Goal: Task Accomplishment & Management: Manage account settings

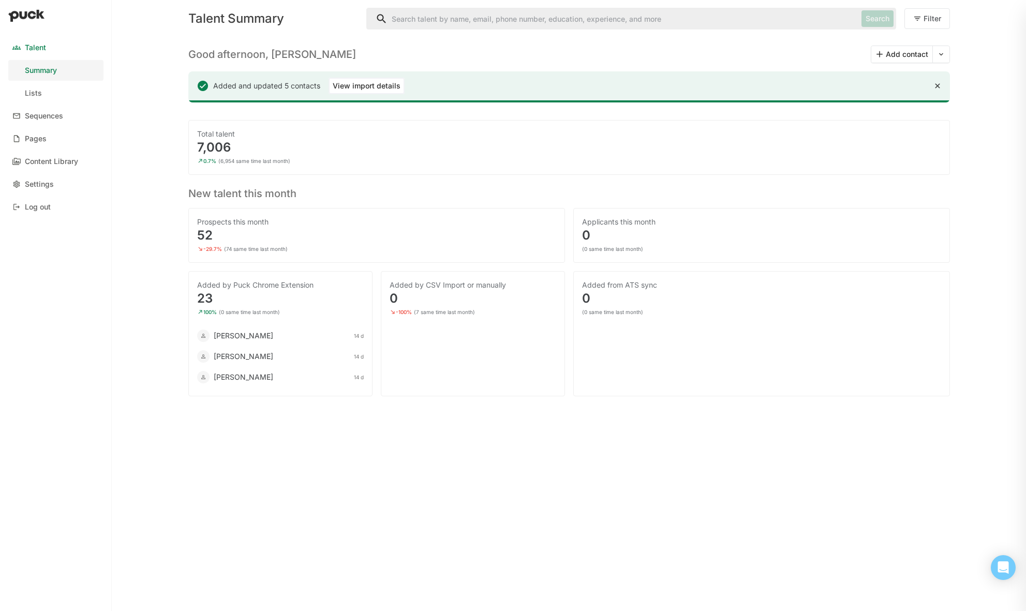
click at [41, 88] on link "Lists" at bounding box center [55, 93] width 95 height 21
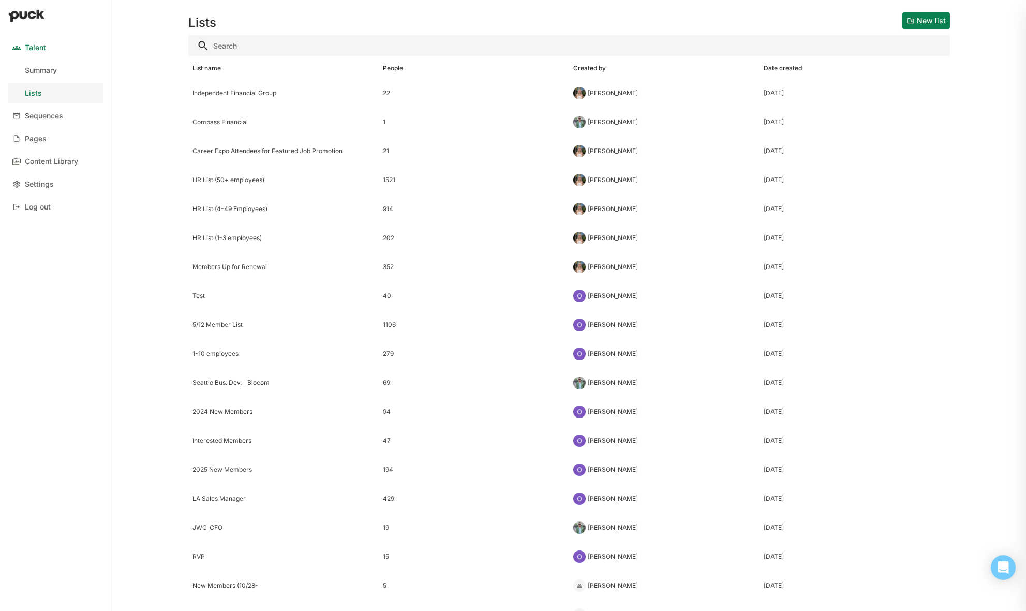
click at [220, 124] on div "Compass Financial" at bounding box center [283, 121] width 182 height 7
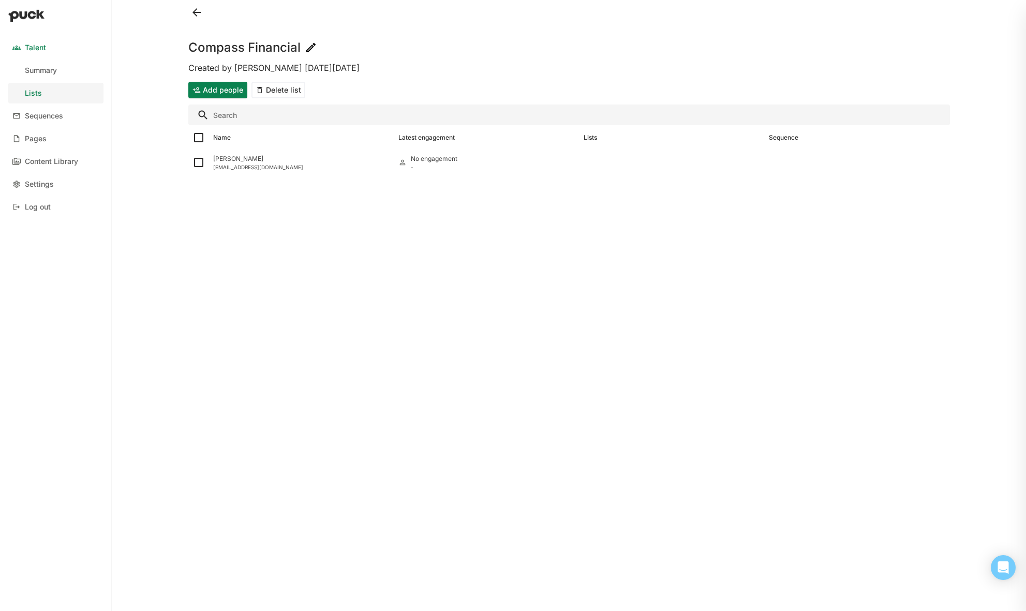
click at [220, 88] on button "Add people" at bounding box center [217, 90] width 59 height 17
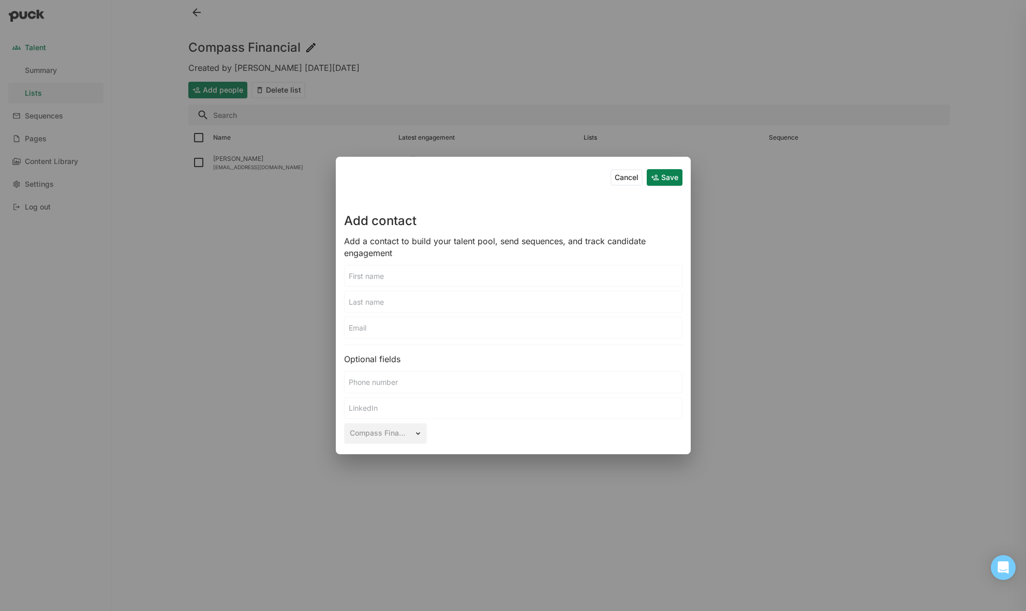
drag, startPoint x: 387, startPoint y: 286, endPoint x: 382, endPoint y: 282, distance: 5.9
click at [387, 286] on input at bounding box center [513, 275] width 337 height 21
type input "[PERSON_NAME]"
click at [379, 405] on input at bounding box center [513, 408] width 337 height 21
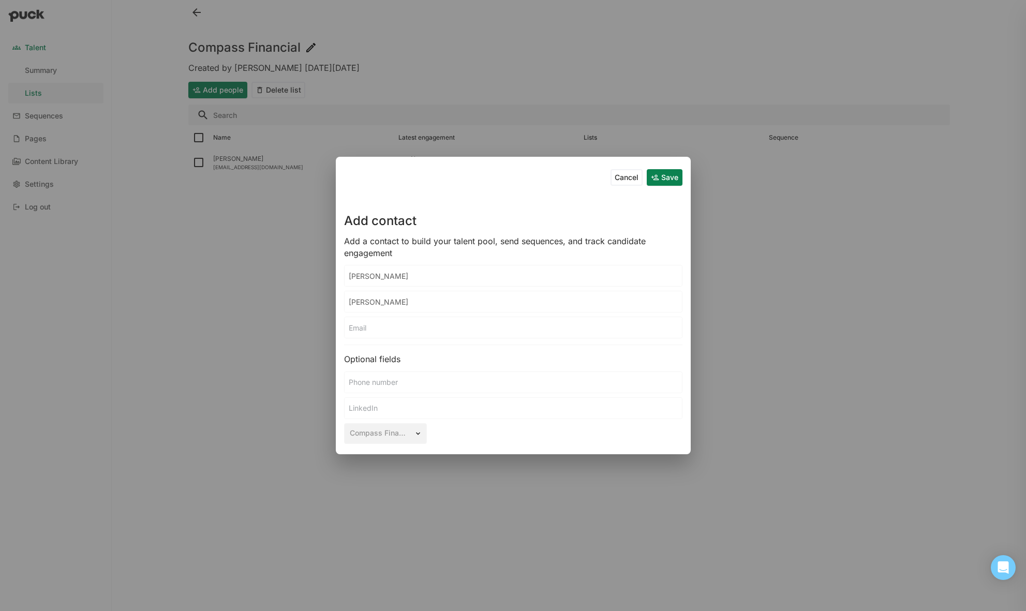
paste input "[URL][DOMAIN_NAME]"
type input "[URL][DOMAIN_NAME]"
click at [672, 177] on button "Save" at bounding box center [665, 177] width 36 height 17
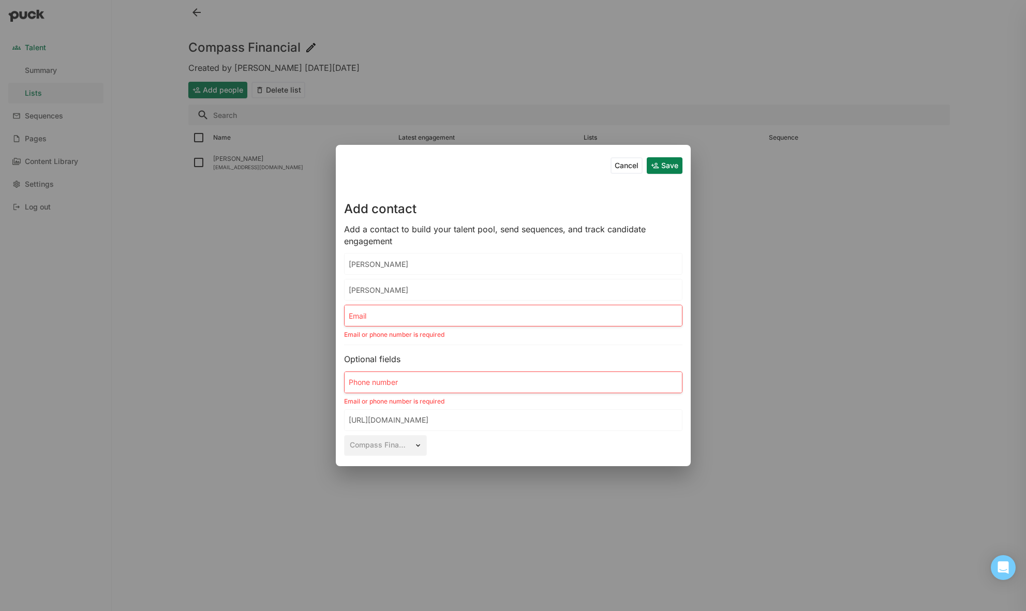
click at [376, 317] on input at bounding box center [513, 315] width 337 height 21
type input "[EMAIL_ADDRESS][DOMAIN_NAME]"
type input "7605053045"
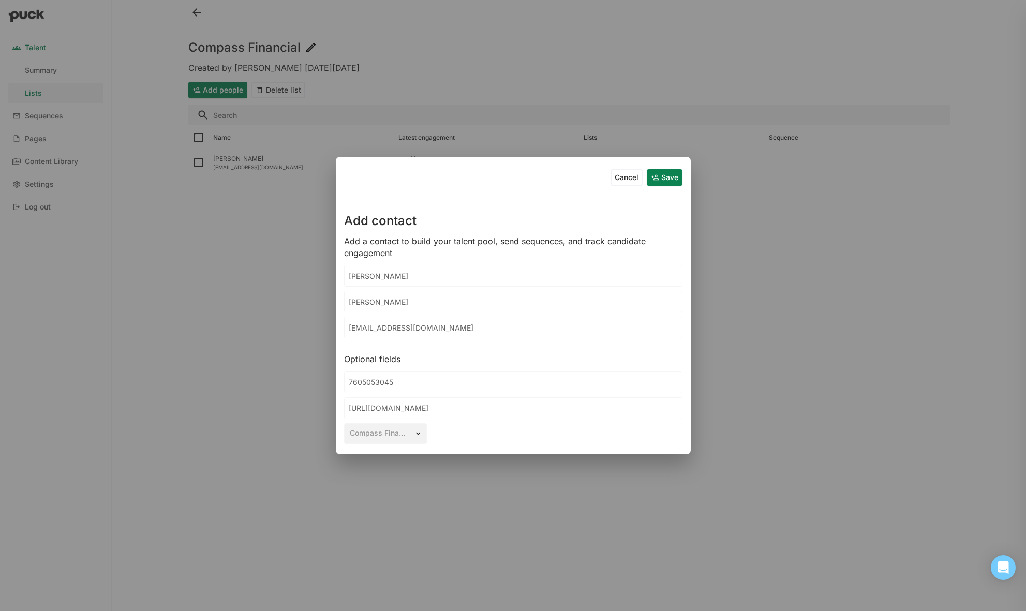
click at [670, 183] on button "Save" at bounding box center [665, 177] width 36 height 17
